Goal: Transaction & Acquisition: Purchase product/service

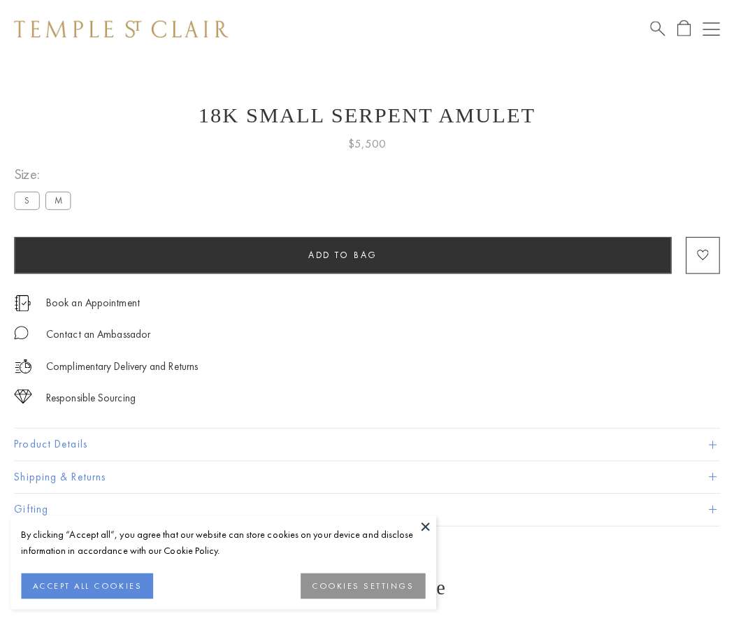
scroll to position [56, 0]
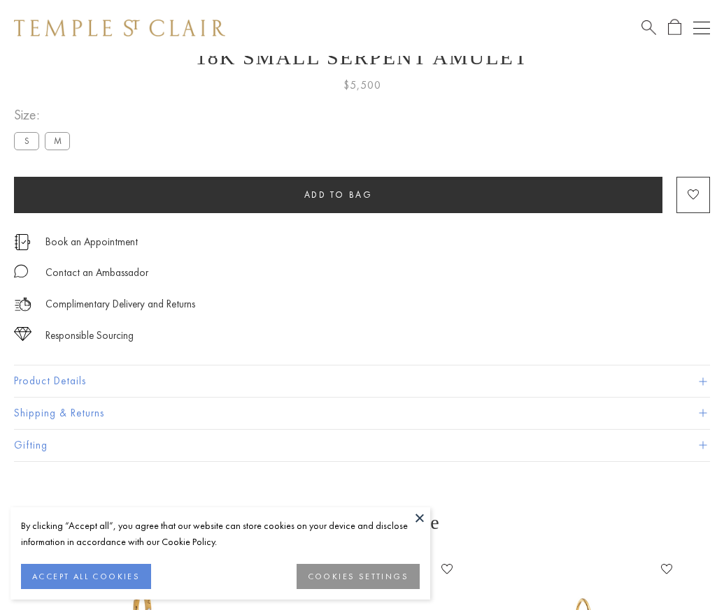
click at [338, 194] on span "Add to bag" at bounding box center [338, 195] width 69 height 12
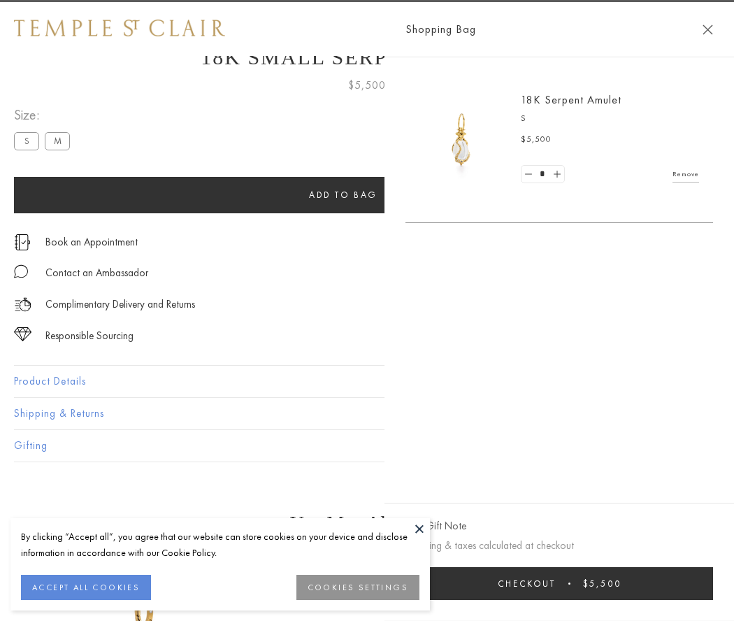
click at [594, 583] on button "Checkout $5,500" at bounding box center [560, 583] width 308 height 33
